Goal: Information Seeking & Learning: Learn about a topic

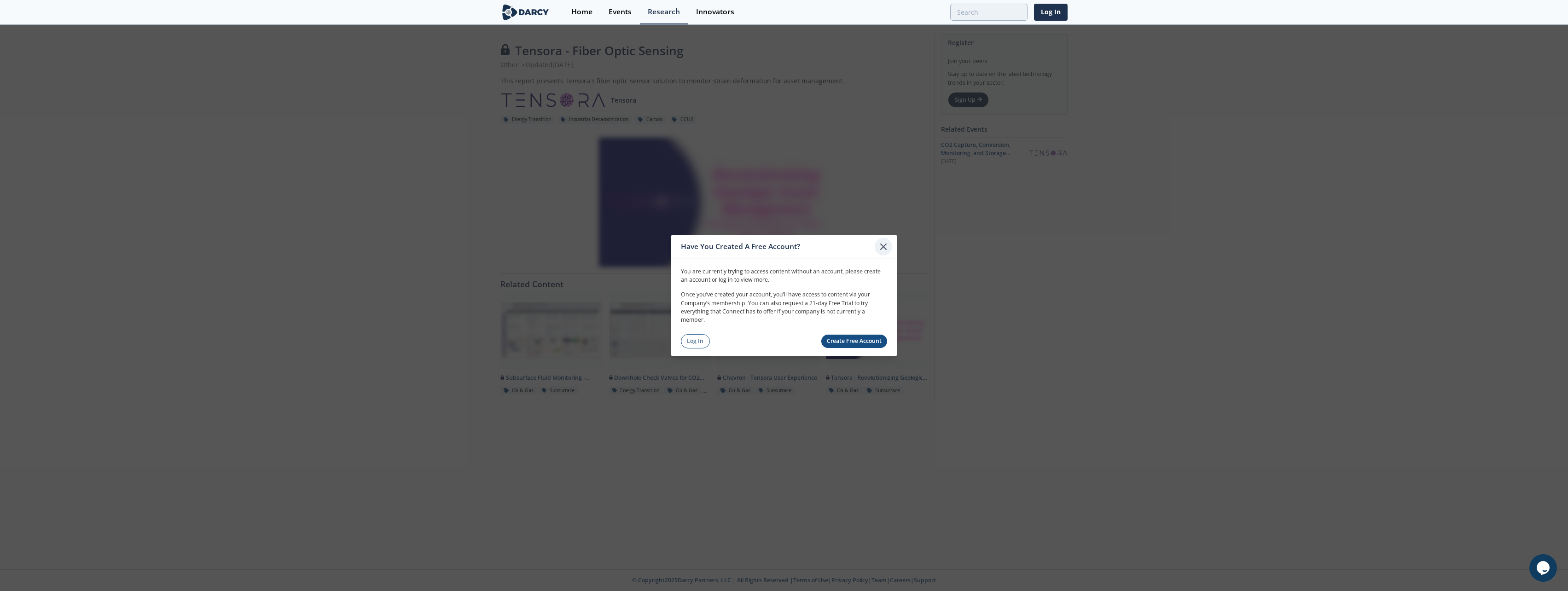
click at [879, 248] on icon at bounding box center [883, 246] width 11 height 11
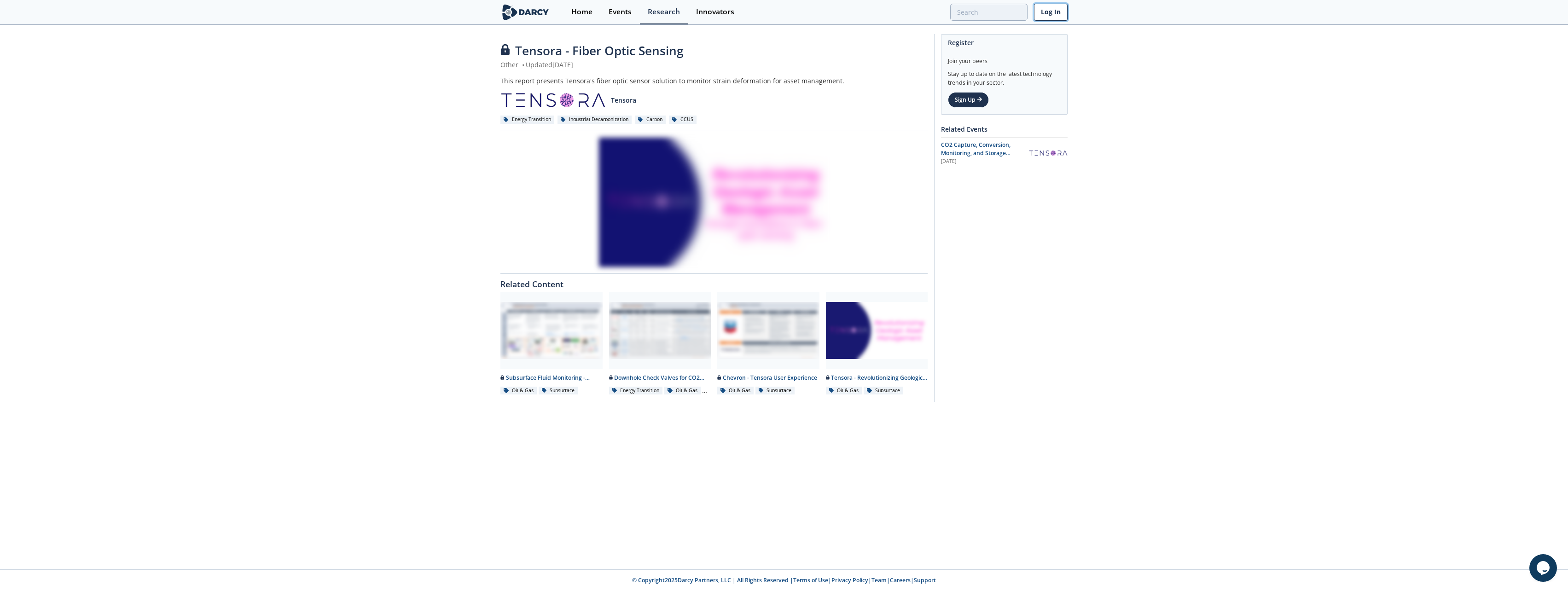
click at [1051, 14] on link "Log In" at bounding box center [1051, 12] width 34 height 17
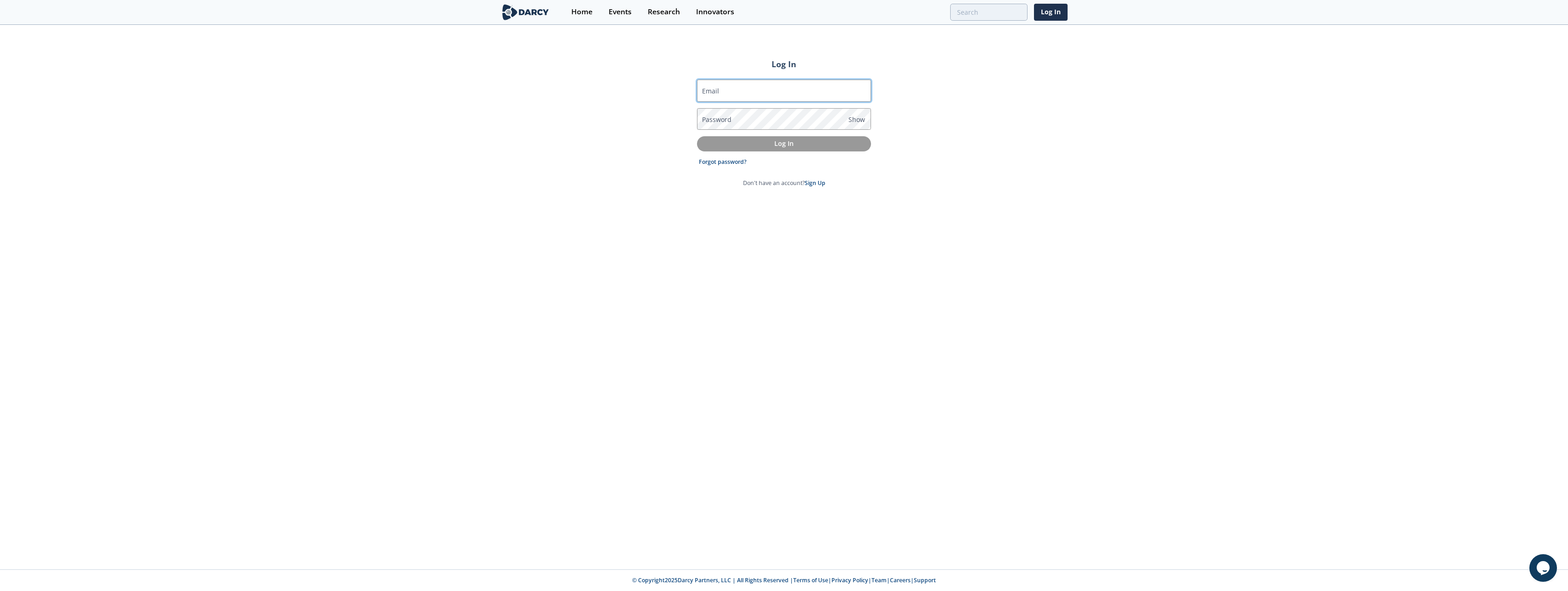
click at [727, 90] on input "Email" at bounding box center [784, 90] width 174 height 22
type input "[PERSON_NAME][EMAIL_ADDRESS][PERSON_NAME][DOMAIN_NAME]"
click at [729, 118] on label "Password" at bounding box center [717, 119] width 30 height 9
click at [729, 163] on link "Forgot password?" at bounding box center [722, 162] width 48 height 8
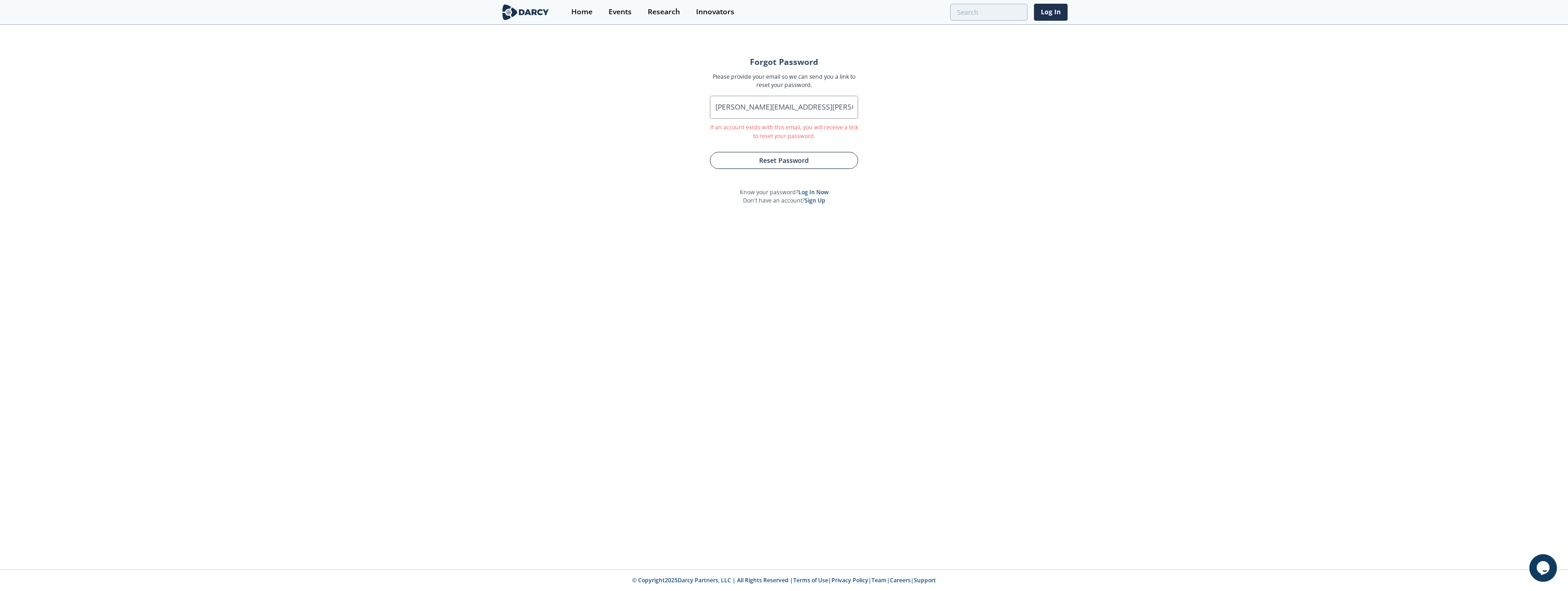
click at [776, 163] on button "Reset Password" at bounding box center [784, 160] width 148 height 17
click at [674, 12] on div "Research" at bounding box center [664, 12] width 32 height 8
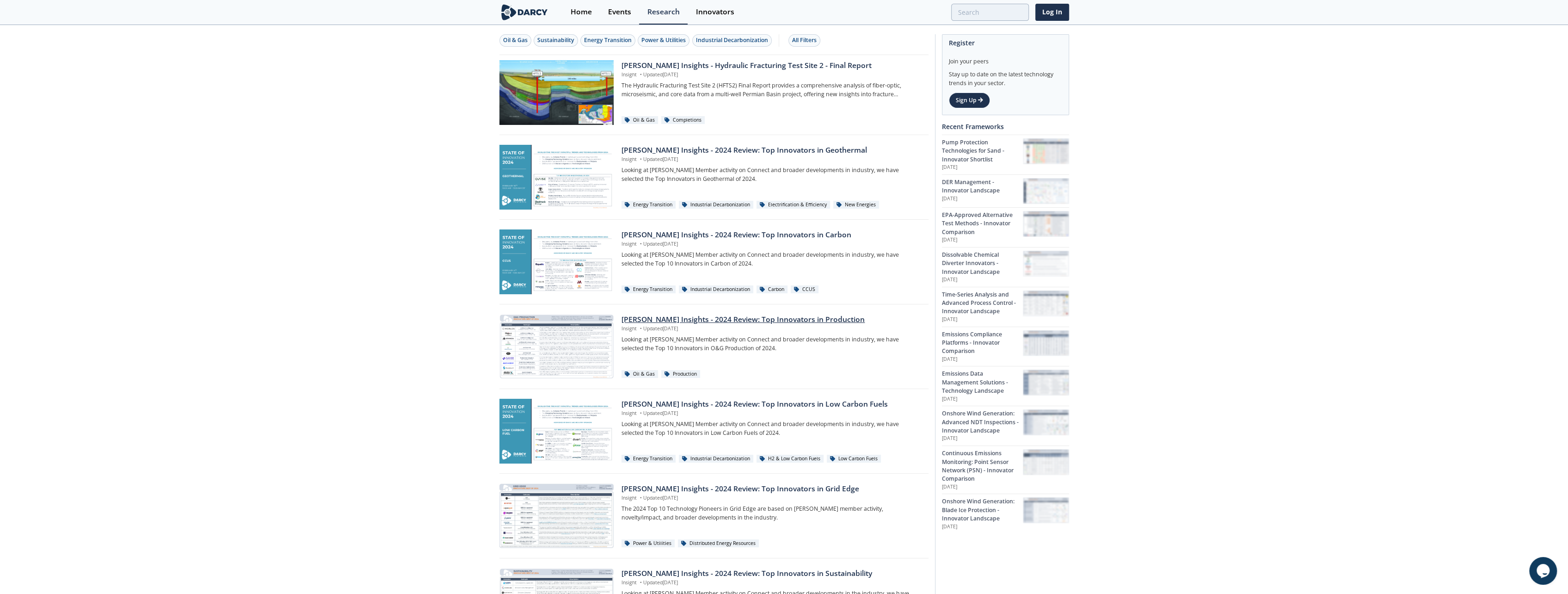
click at [729, 319] on div "[PERSON_NAME] Insights - 2024 Review: Top Innovators in Production" at bounding box center [771, 319] width 300 height 11
